Goal: Use online tool/utility

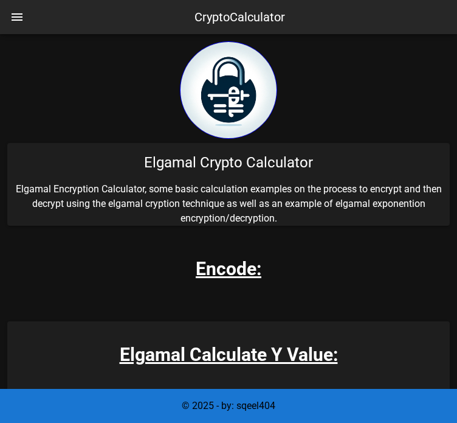
scroll to position [243, 0]
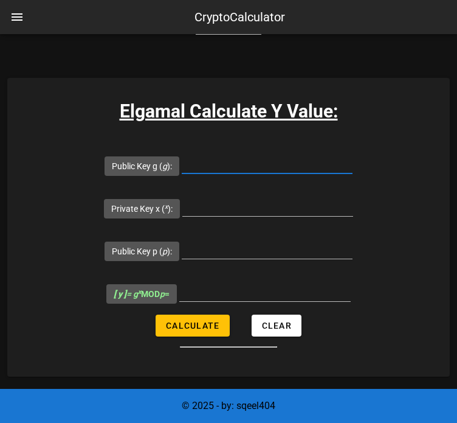
click at [235, 169] on input "Public Key g ( g ):" at bounding box center [267, 163] width 171 height 19
click at [227, 158] on input "Public Key g ( g ):" at bounding box center [267, 163] width 171 height 19
click at [240, 245] on input "Public Key p ( p ):" at bounding box center [267, 248] width 171 height 19
paste input "22690"
type input "22690"
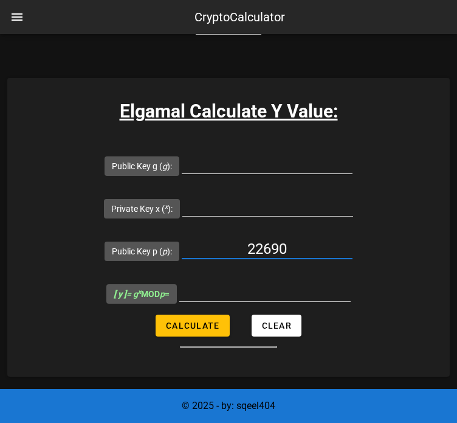
click at [302, 162] on input "Public Key g ( g ):" at bounding box center [267, 163] width 171 height 19
type input "42"
click at [256, 201] on input "Private Key x ( x ):" at bounding box center [268, 206] width 171 height 19
paste input "24774"
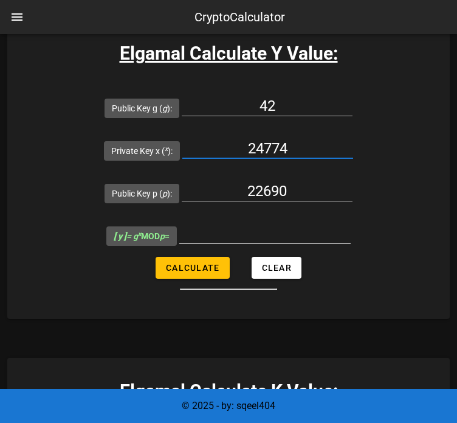
scroll to position [304, 0]
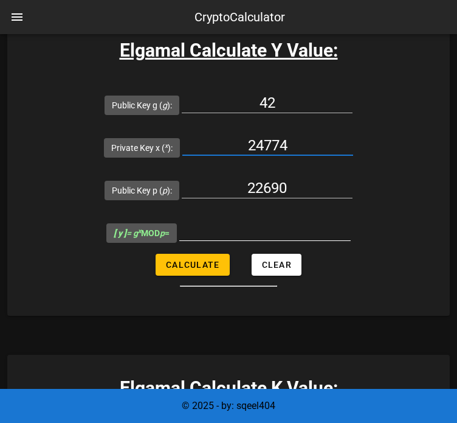
type input "24774"
click at [282, 222] on input "[ y ] = g x MOD p =" at bounding box center [265, 230] width 172 height 19
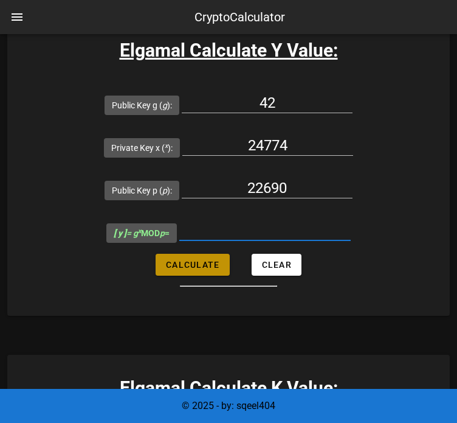
click at [223, 272] on button "Calculate" at bounding box center [193, 265] width 74 height 22
type input "5504"
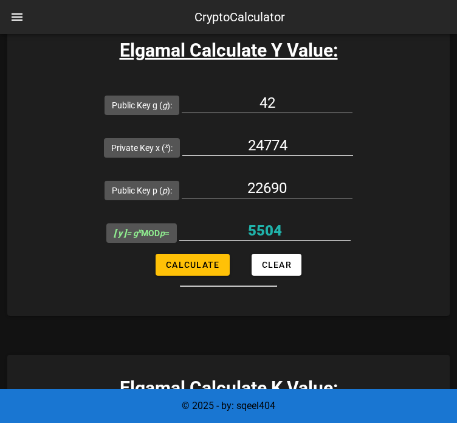
click at [284, 223] on input "5504" at bounding box center [265, 230] width 172 height 19
click at [285, 223] on input "5504" at bounding box center [265, 230] width 172 height 19
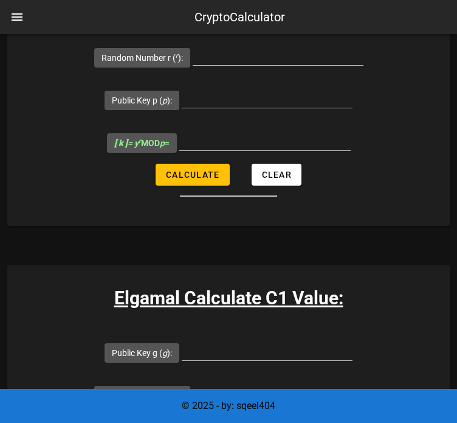
scroll to position [913, 0]
